Goal: Task Accomplishment & Management: Use online tool/utility

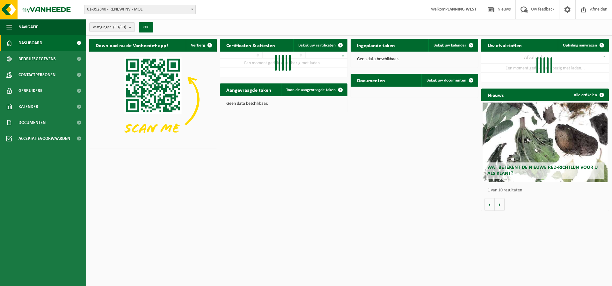
click at [236, 31] on div "Vestigingen (50/50) Alles selecteren Alles deselecteren Actieve selecteren RENE…" at bounding box center [349, 27] width 526 height 17
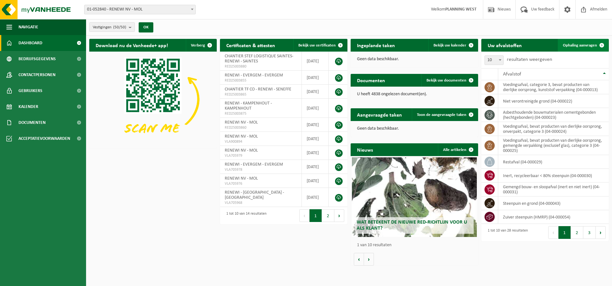
click at [305, 42] on link "Ophaling aanvragen" at bounding box center [582, 45] width 50 height 13
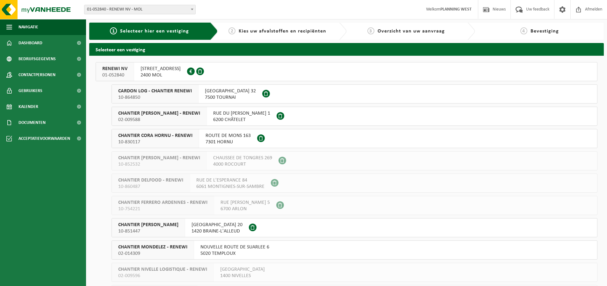
scroll to position [840, 0]
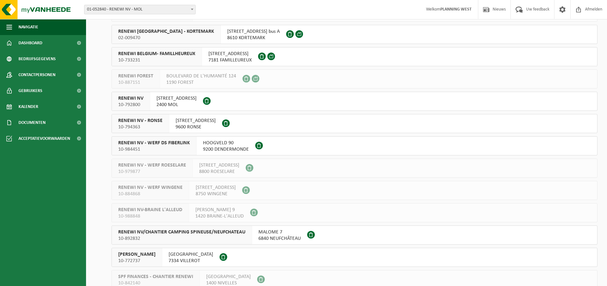
drag, startPoint x: 288, startPoint y: 144, endPoint x: 291, endPoint y: 147, distance: 3.9
click at [288, 145] on button "RENEWI NV - WERF DS FIBERLINK 10-984451 HOOGVELD 90 9200 DENDERMONDE" at bounding box center [354, 145] width 486 height 19
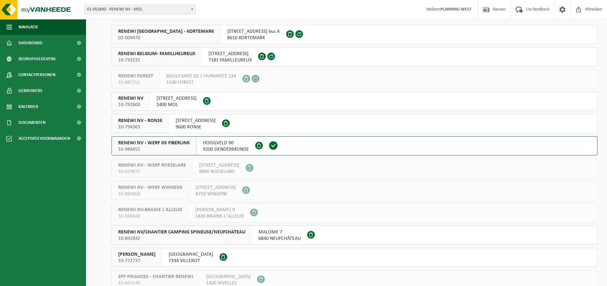
click at [270, 146] on span at bounding box center [273, 146] width 10 height 10
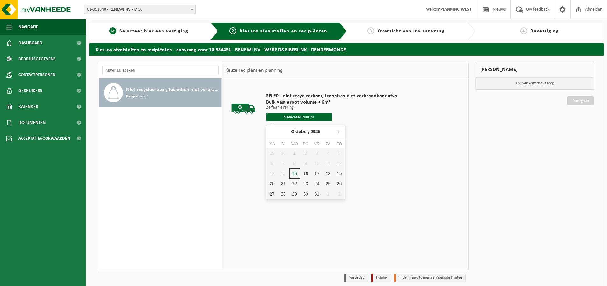
click at [282, 118] on input "text" at bounding box center [299, 117] width 66 height 8
click at [293, 175] on div "15" at bounding box center [294, 173] width 11 height 10
type input "Van [DATE]"
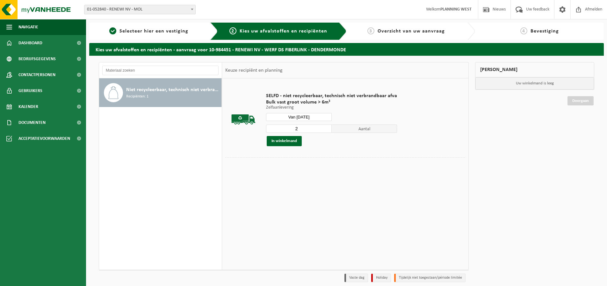
type input "2"
click at [323, 127] on input "2" at bounding box center [299, 129] width 66 height 8
click at [297, 140] on button "In winkelmand" at bounding box center [284, 141] width 35 height 10
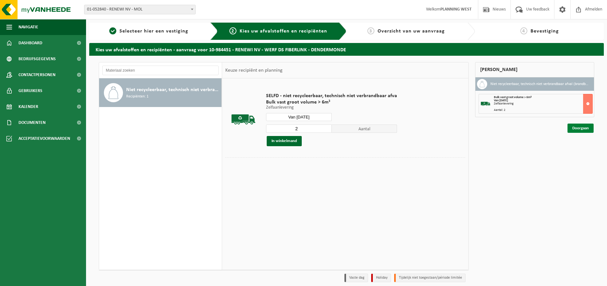
click at [575, 128] on link "Doorgaan" at bounding box center [580, 128] width 26 height 9
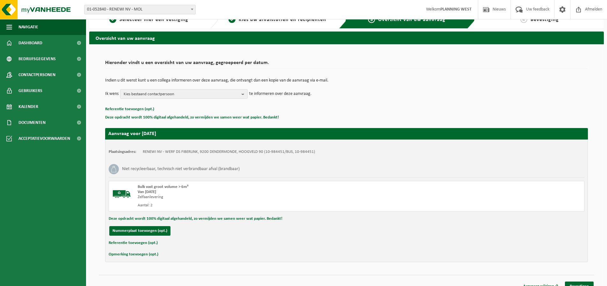
scroll to position [20, 0]
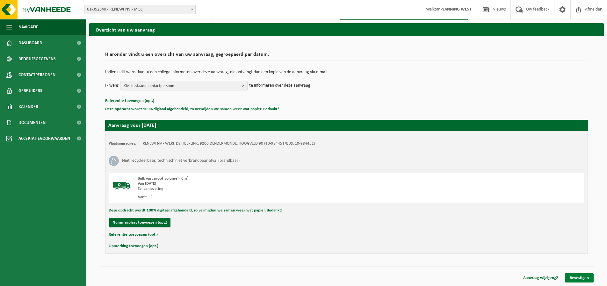
click at [582, 275] on link "Bevestigen" at bounding box center [579, 277] width 29 height 9
click at [576, 277] on link "Bevestigen" at bounding box center [579, 277] width 29 height 9
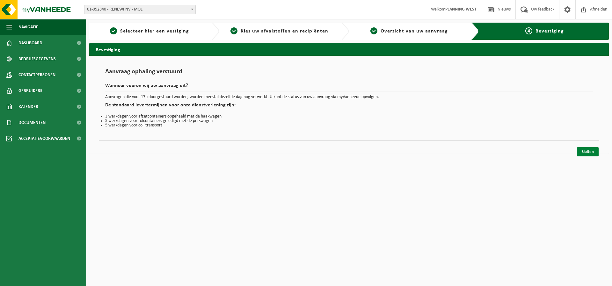
click at [585, 152] on link "Sluiten" at bounding box center [587, 151] width 22 height 9
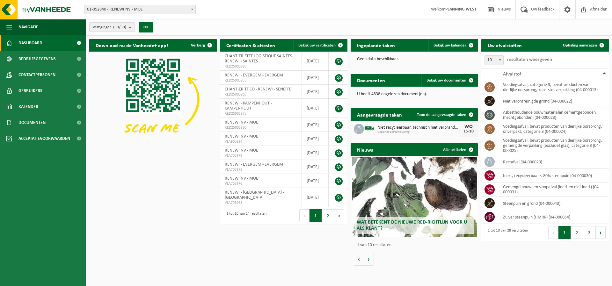
click at [179, 209] on div "Download nu de Vanheede+ app! Verberg Certificaten & attesten Bekijk uw certifi…" at bounding box center [349, 152] width 522 height 233
